Goal: Find specific page/section: Find specific page/section

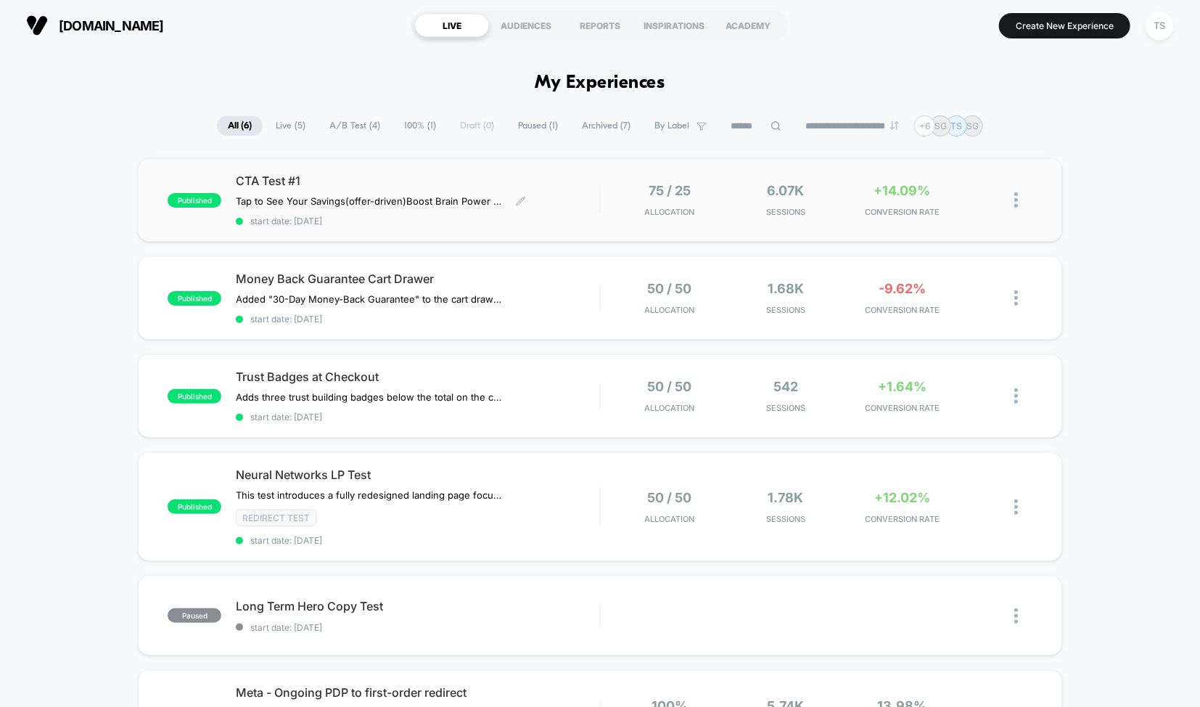
click at [269, 181] on span "CTA Test #1" at bounding box center [417, 180] width 363 height 15
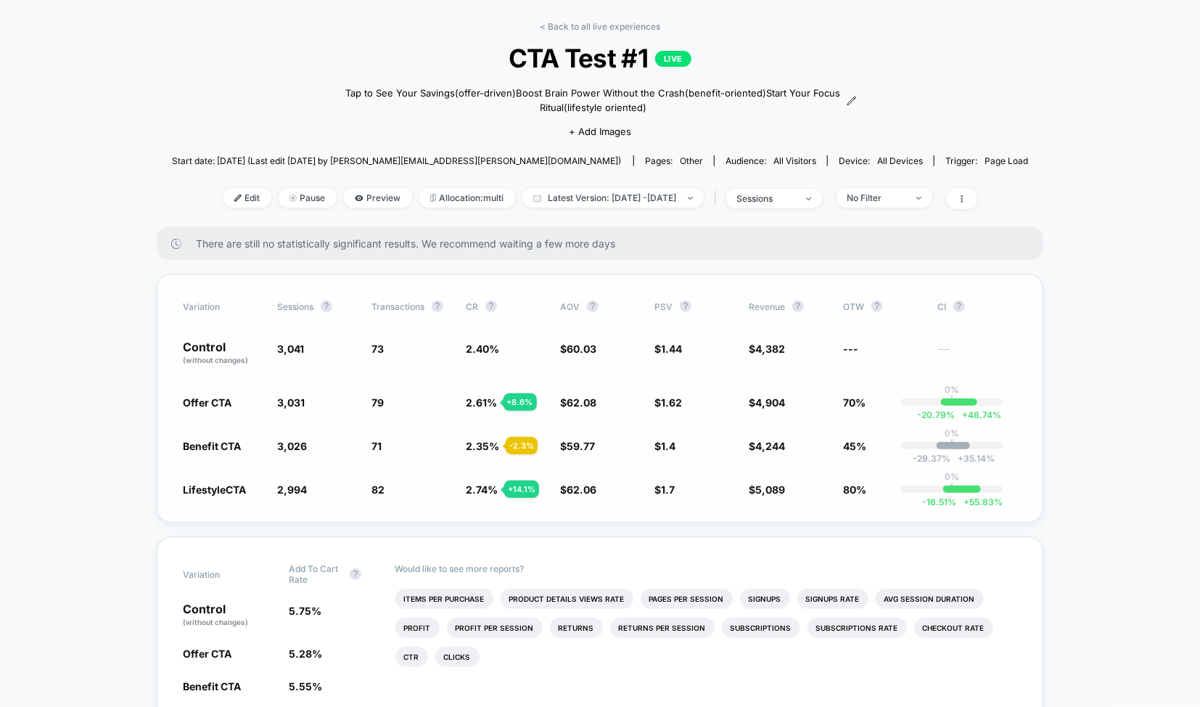
scroll to position [59, 0]
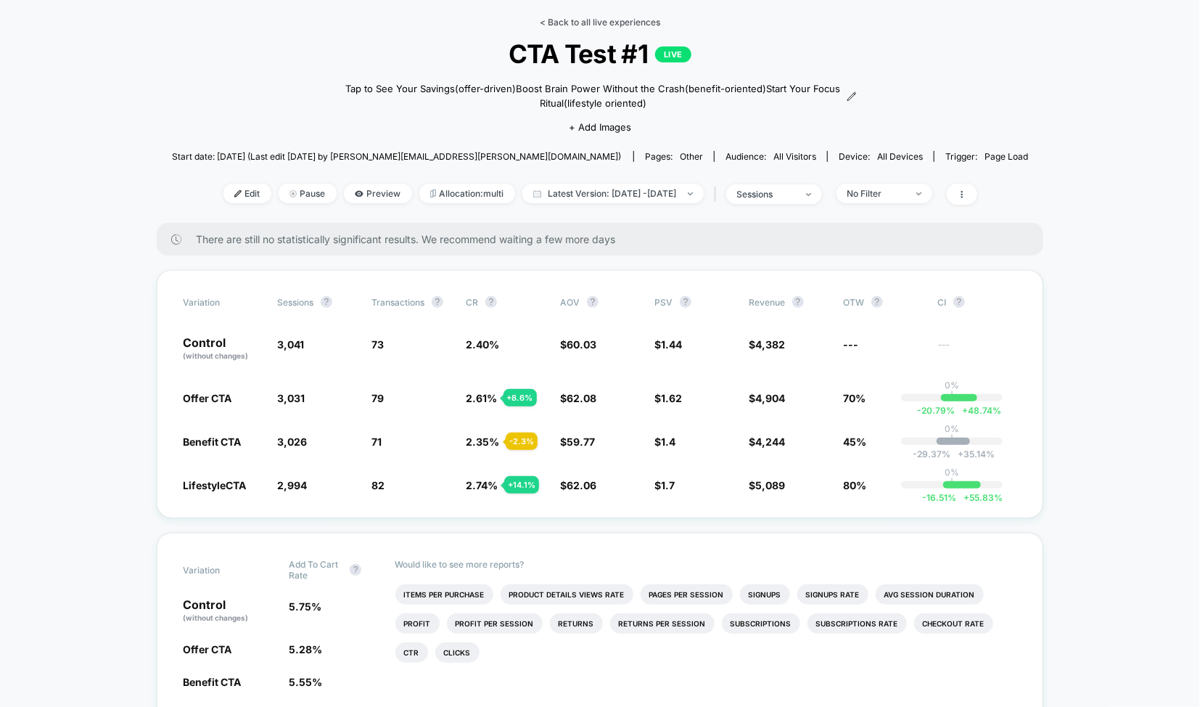
click at [590, 26] on link "< Back to all live experiences" at bounding box center [600, 22] width 120 height 11
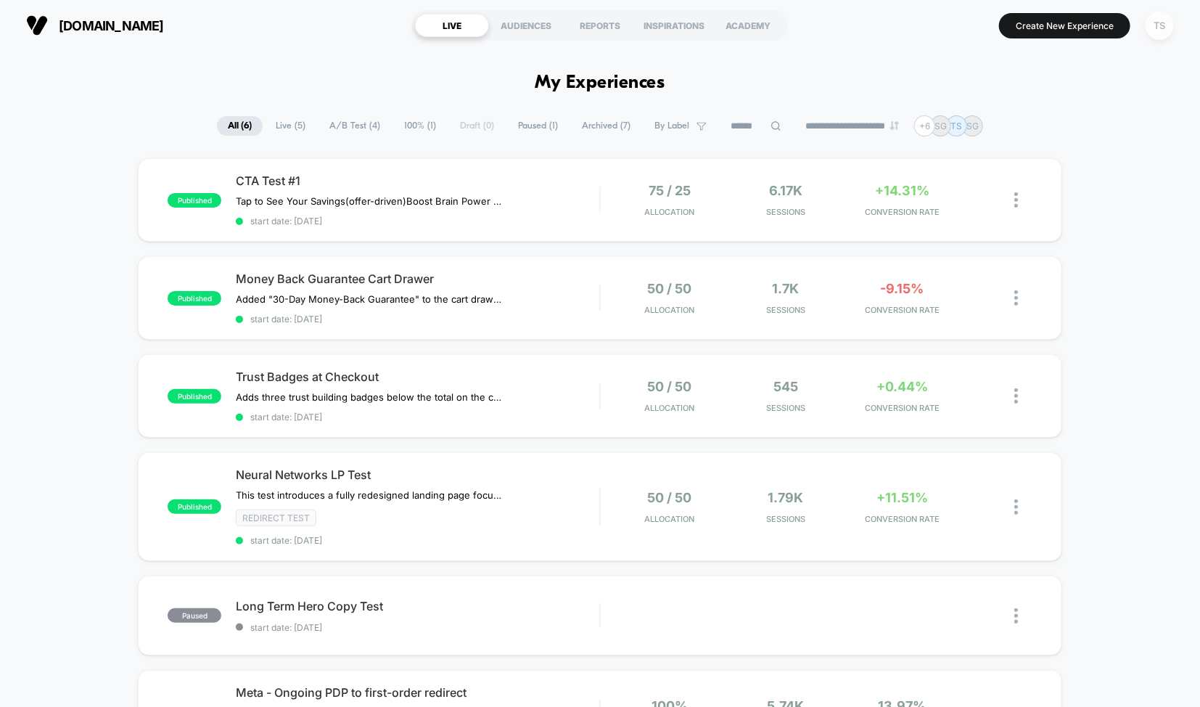
click at [1156, 27] on div "TS" at bounding box center [1159, 26] width 28 height 28
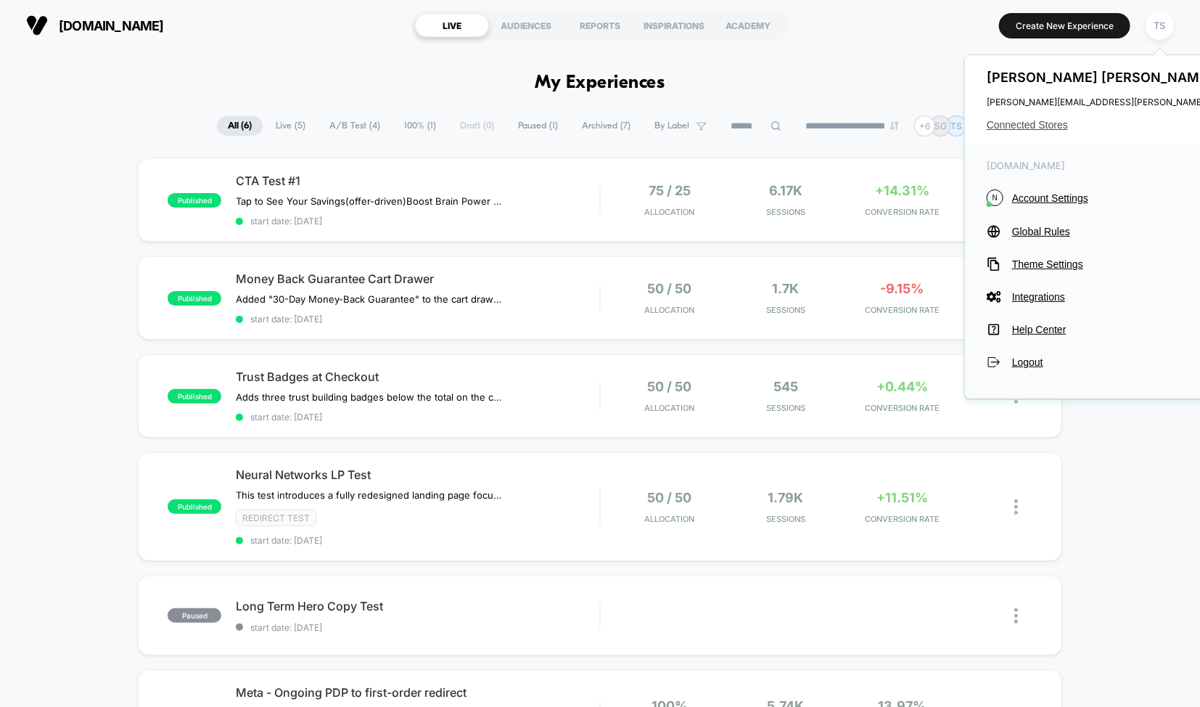
click at [1019, 123] on span "Connected Stores" at bounding box center [1131, 125] width 288 height 12
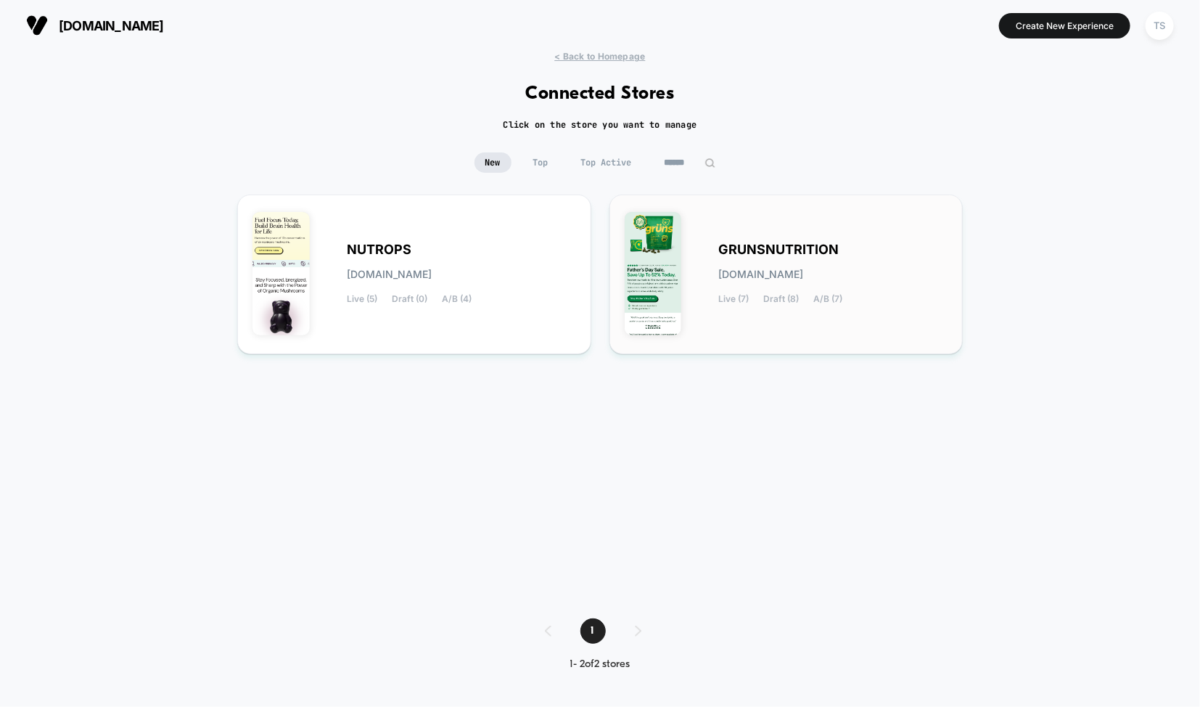
click at [778, 275] on span "[DOMAIN_NAME]" at bounding box center [761, 274] width 85 height 10
